Goal: Task Accomplishment & Management: Complete application form

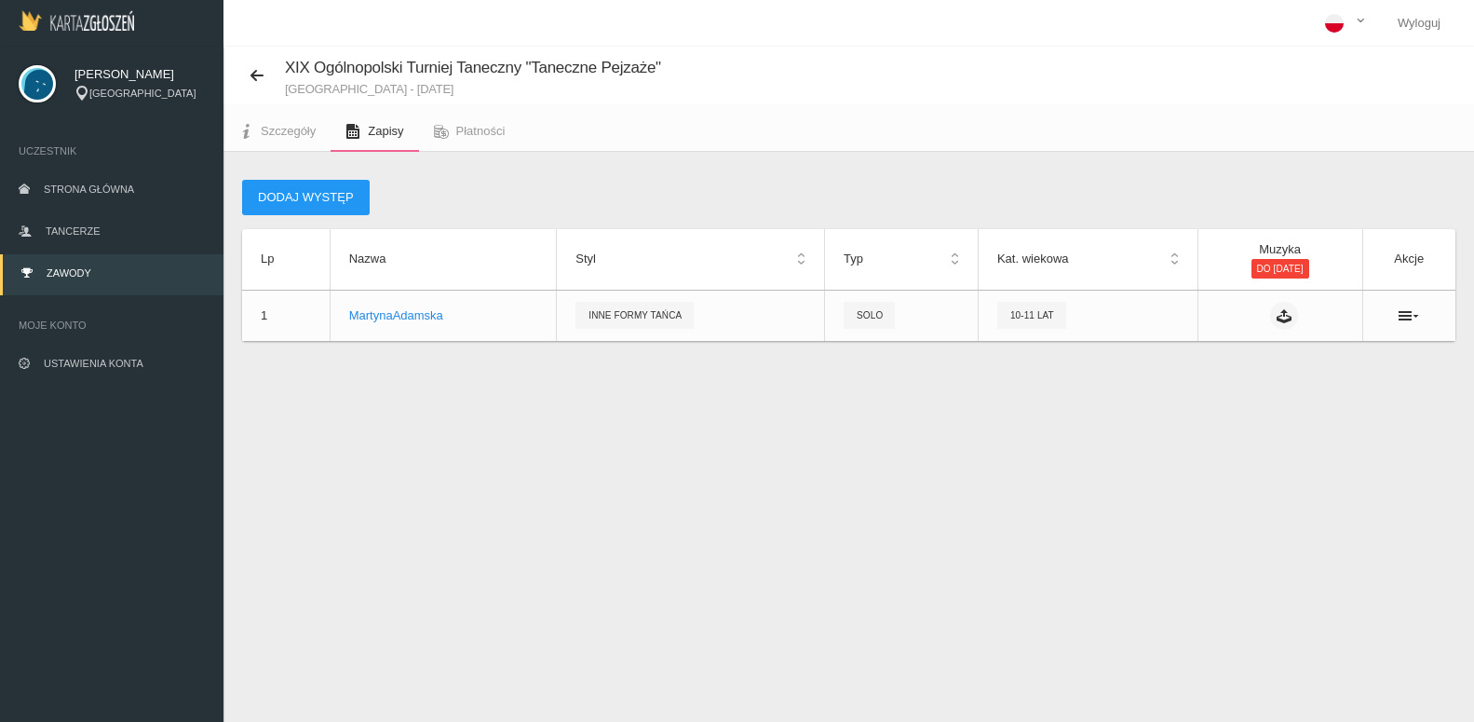
click at [793, 429] on div "XIX Ogólnopolski Turniej Taneczny "Taneczne Pejzaże" Góra Kalwaria - [DATE] Szc…" at bounding box center [848, 408] width 1250 height 722
click at [307, 135] on span "Szczegóły" at bounding box center [288, 131] width 55 height 14
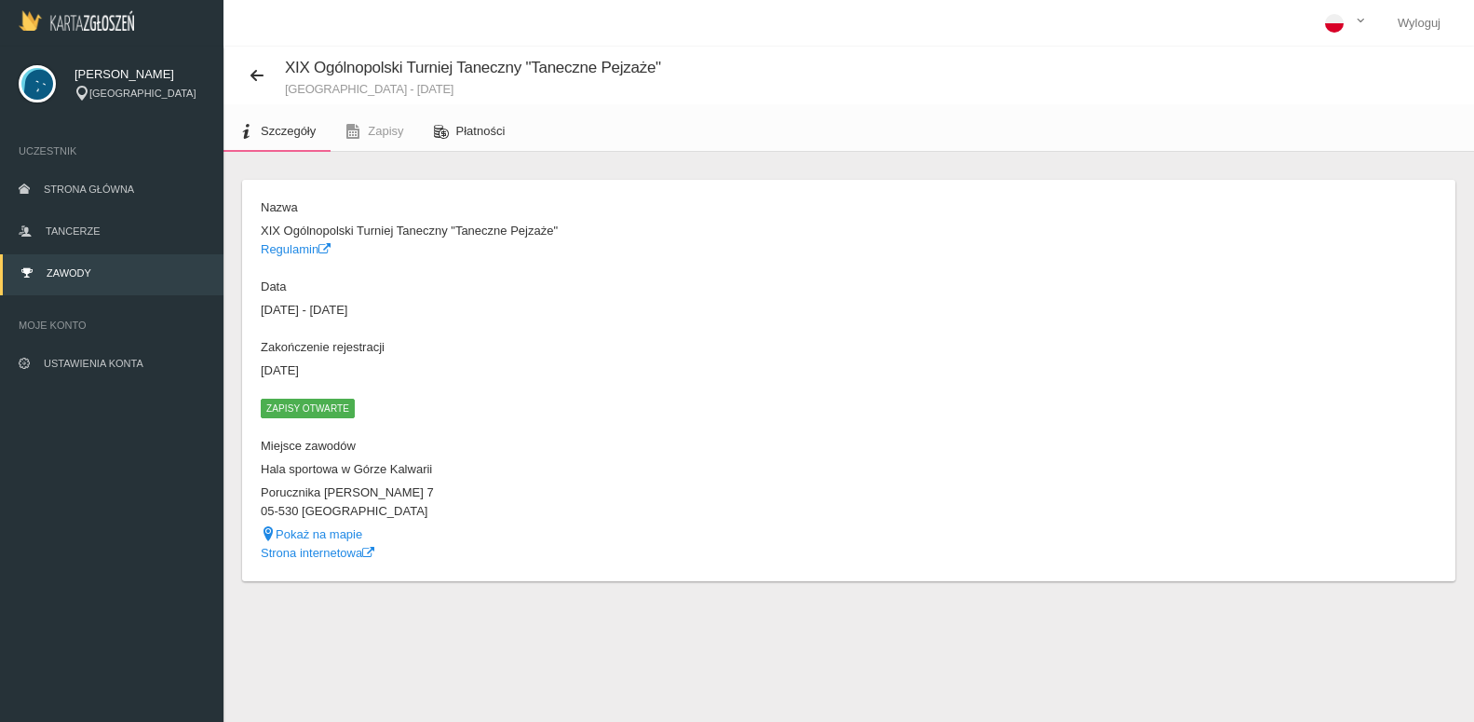
click at [487, 135] on span "Płatności" at bounding box center [480, 131] width 49 height 14
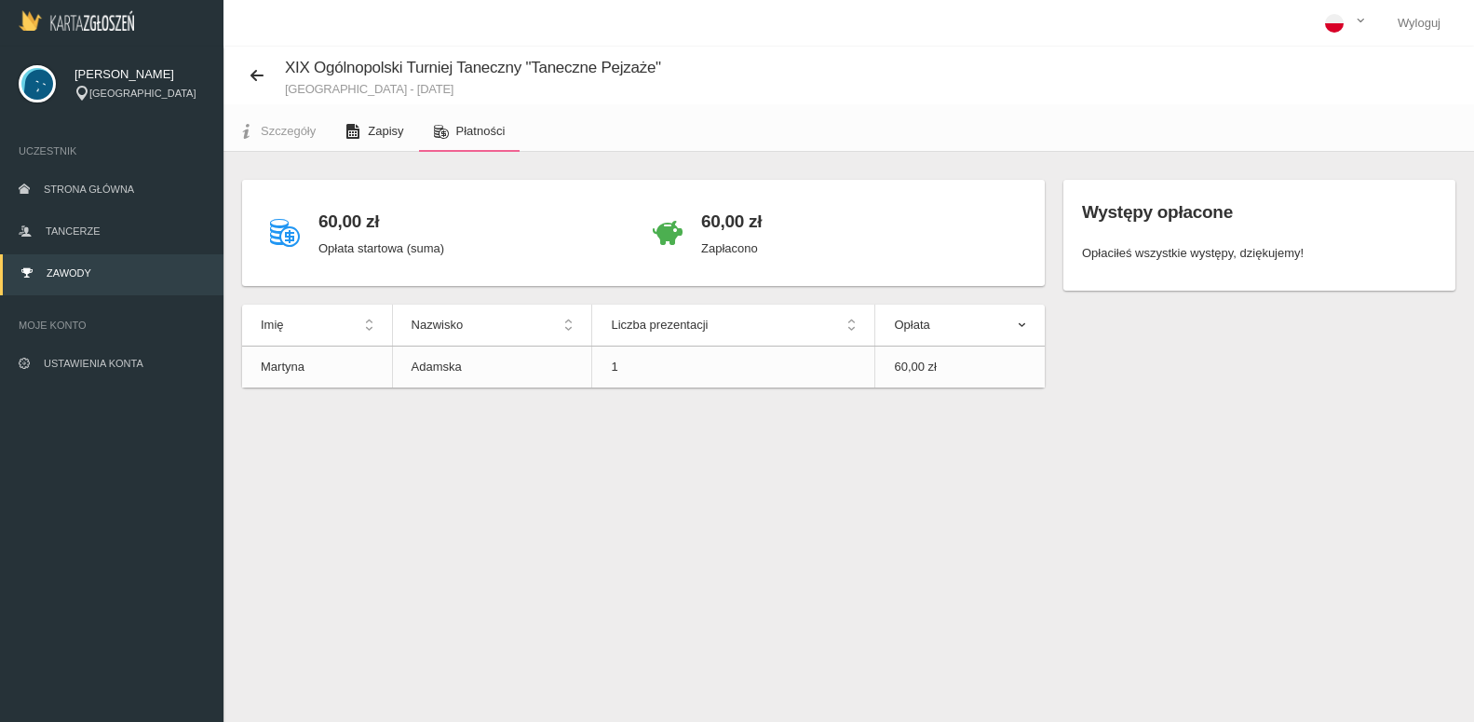
click at [397, 135] on span "Zapisy" at bounding box center [385, 131] width 35 height 14
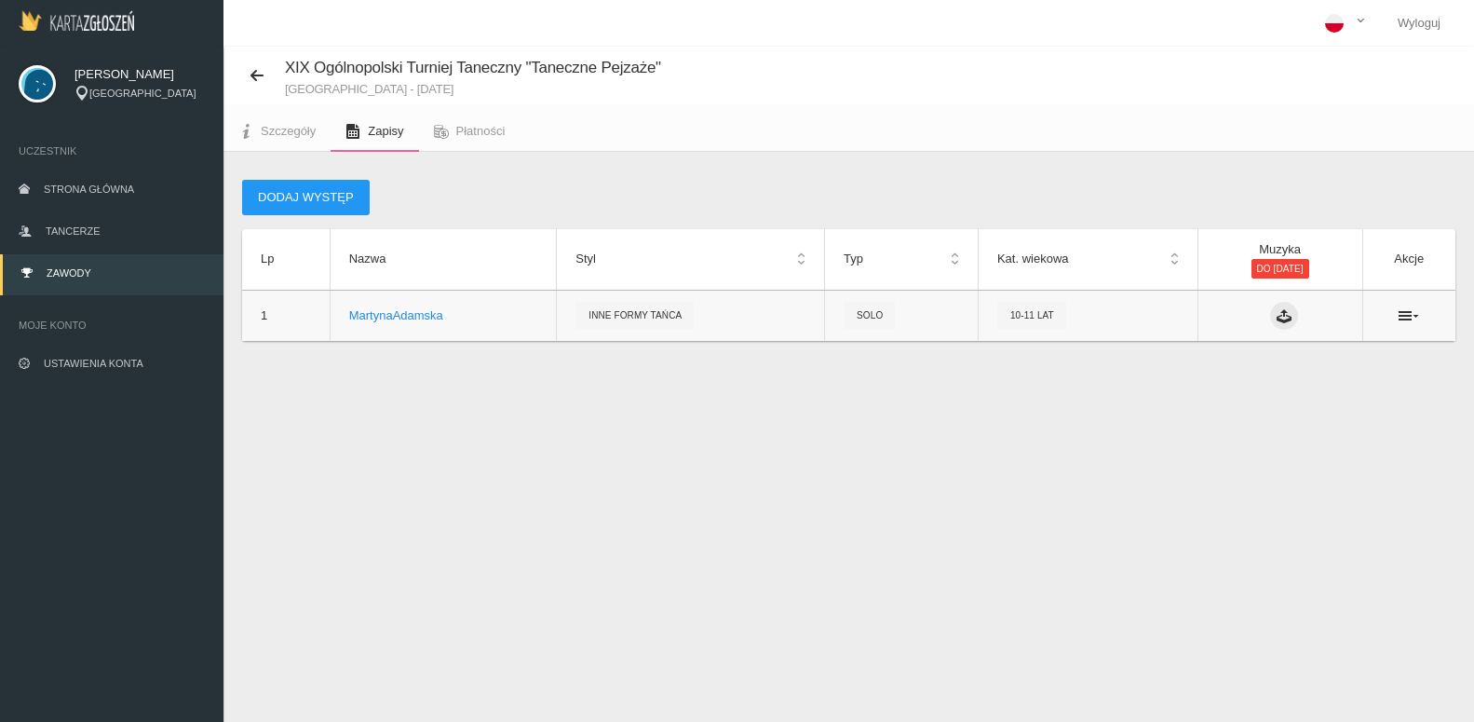
click at [1276, 317] on icon at bounding box center [1283, 315] width 15 height 15
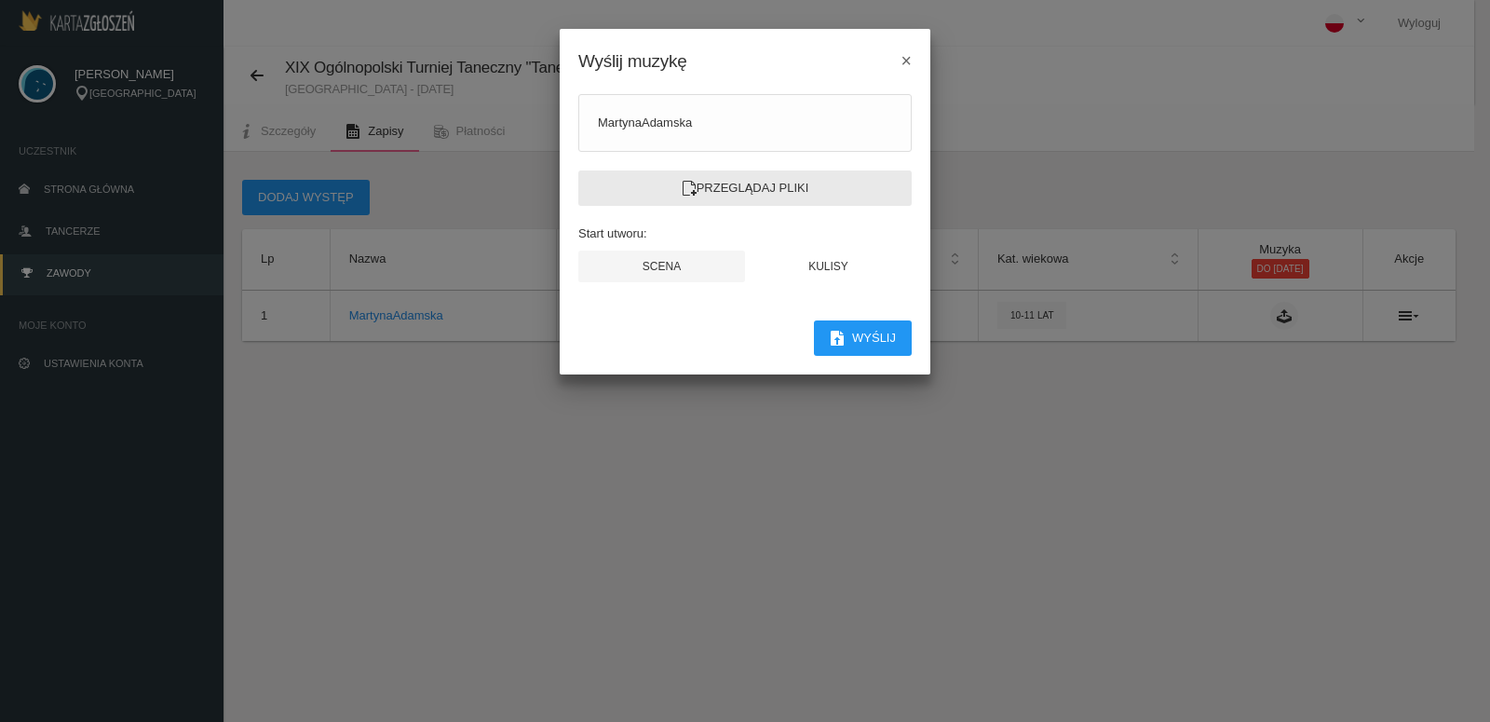
click at [822, 185] on label "Przeglądaj pliki" at bounding box center [744, 187] width 333 height 35
click at [0, 0] on input "Przeglądaj pliki" at bounding box center [0, 0] width 0 height 0
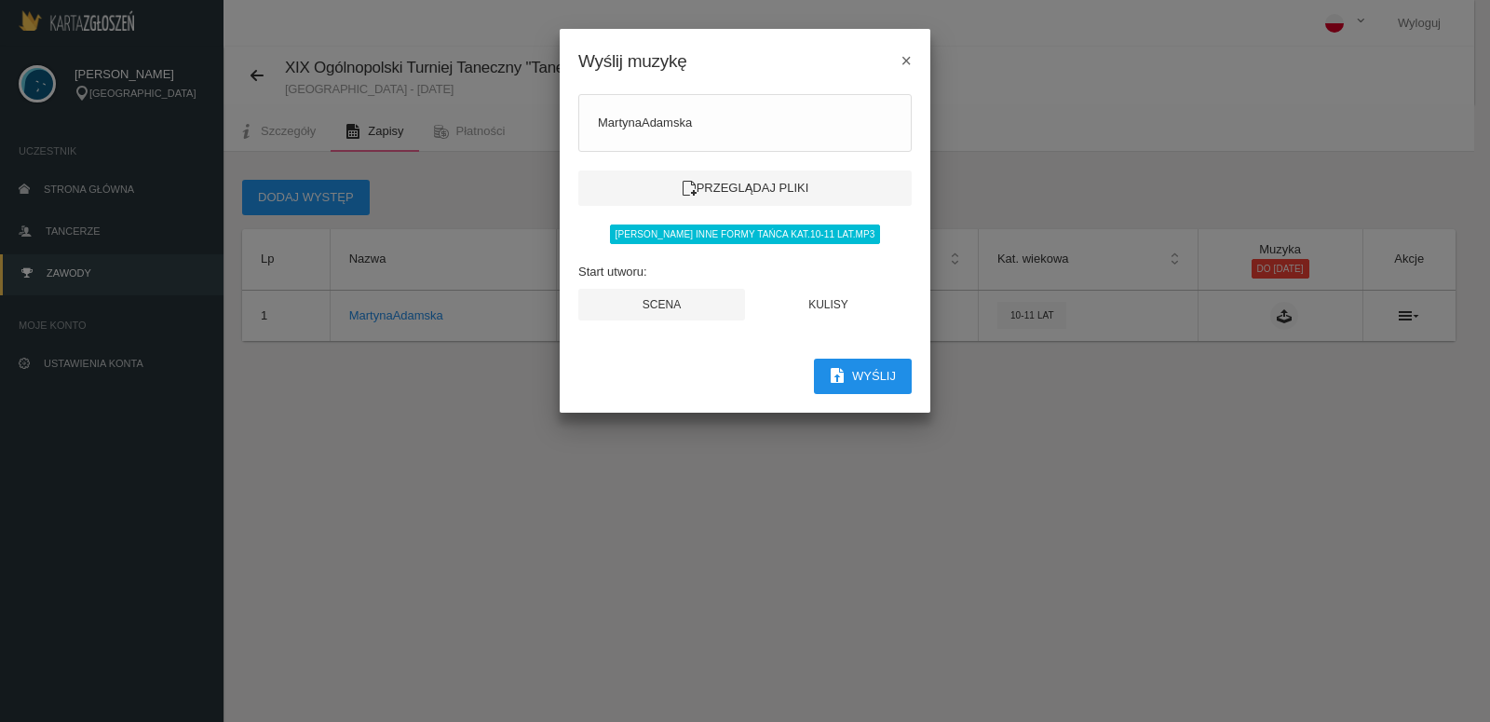
click at [863, 380] on button "Wyślij" at bounding box center [863, 375] width 98 height 35
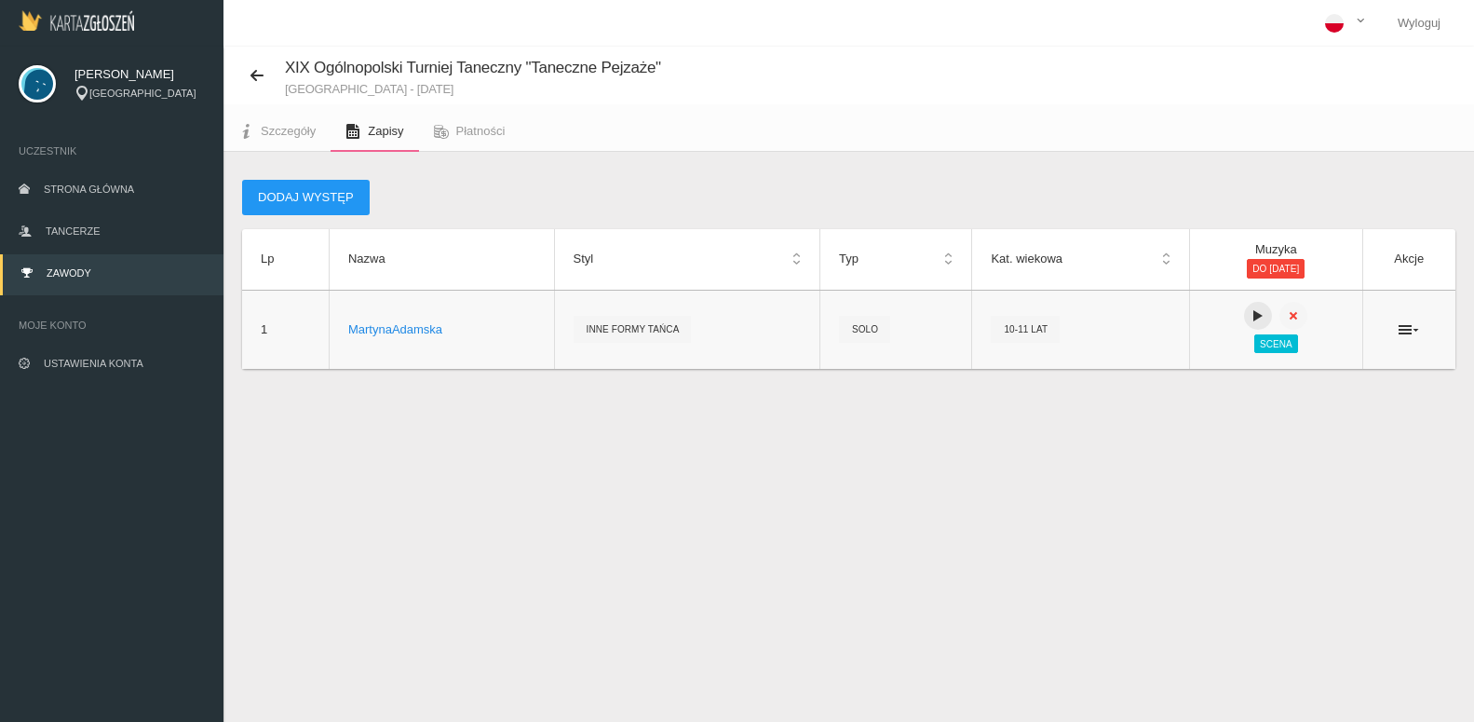
click at [1250, 317] on icon at bounding box center [1257, 315] width 15 height 15
click at [1250, 318] on icon at bounding box center [1257, 315] width 15 height 15
click at [1421, 27] on link "Wyloguj" at bounding box center [1419, 23] width 73 height 47
